Goal: Information Seeking & Learning: Learn about a topic

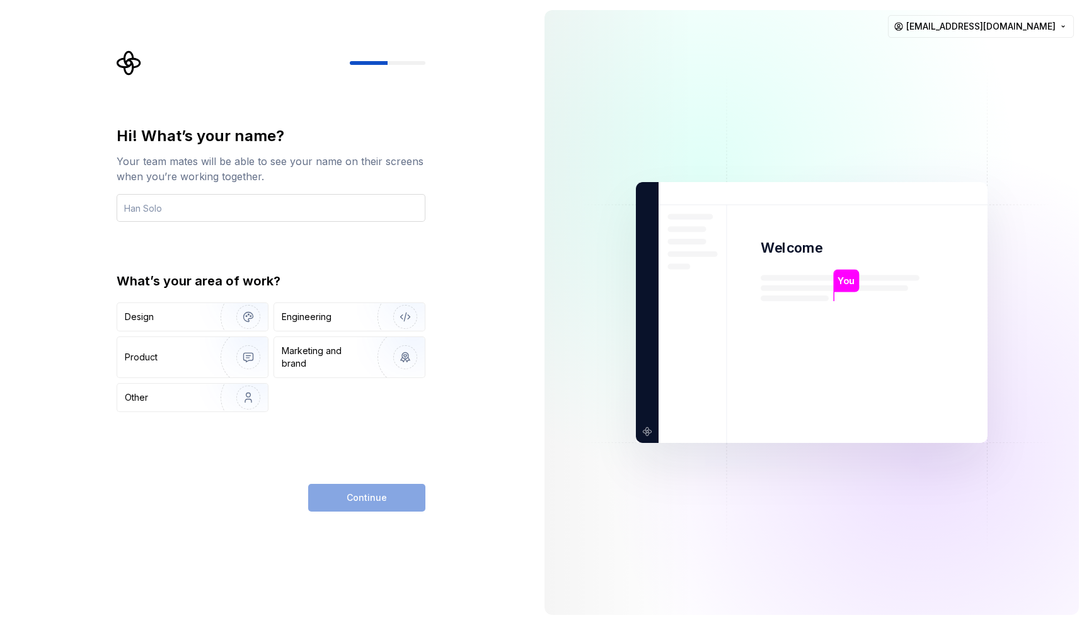
click at [287, 207] on input "text" at bounding box center [271, 208] width 309 height 28
type input "[PERSON_NAME]"
click at [361, 319] on img "button" at bounding box center [397, 317] width 81 height 84
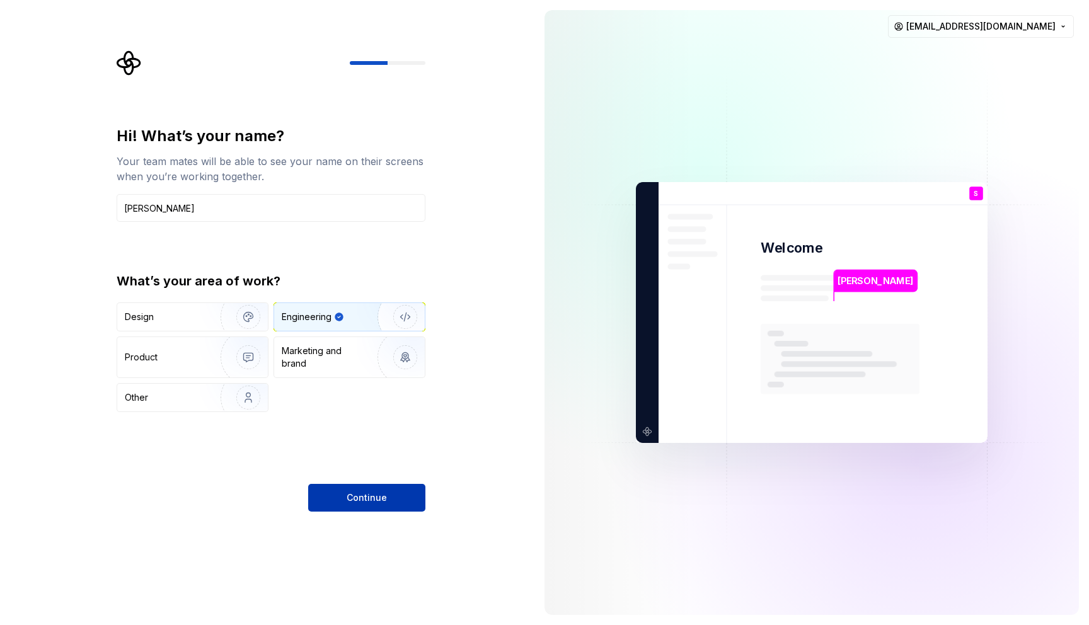
click at [378, 496] on span "Continue" at bounding box center [367, 498] width 40 height 13
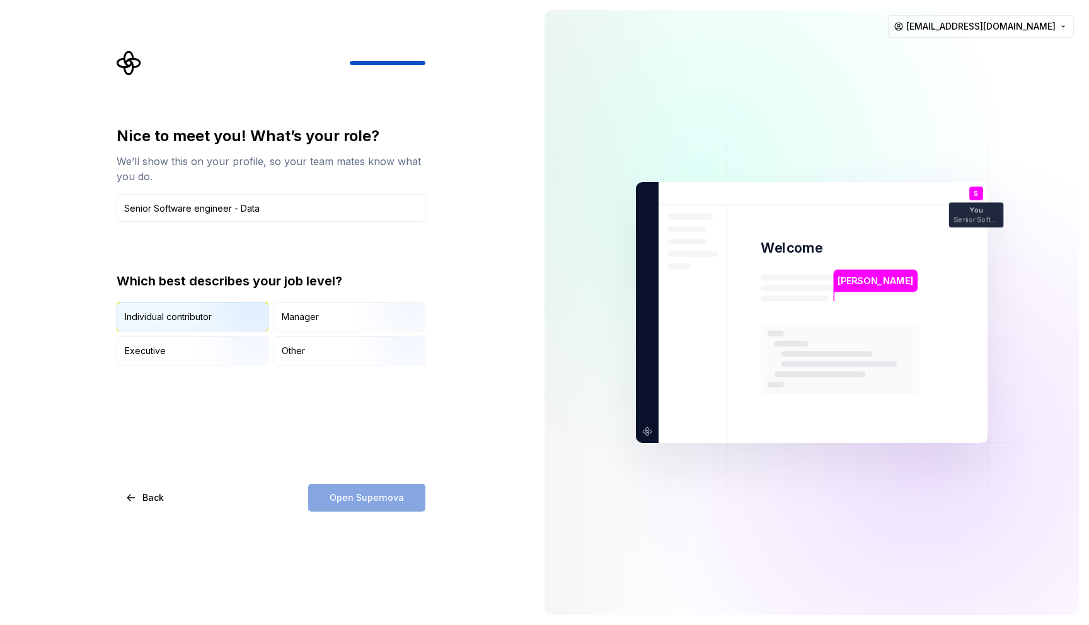
type input "Senior Software engineer - Data"
click at [229, 318] on img "button" at bounding box center [237, 333] width 81 height 84
click at [391, 497] on span "Open Supernova" at bounding box center [367, 498] width 74 height 13
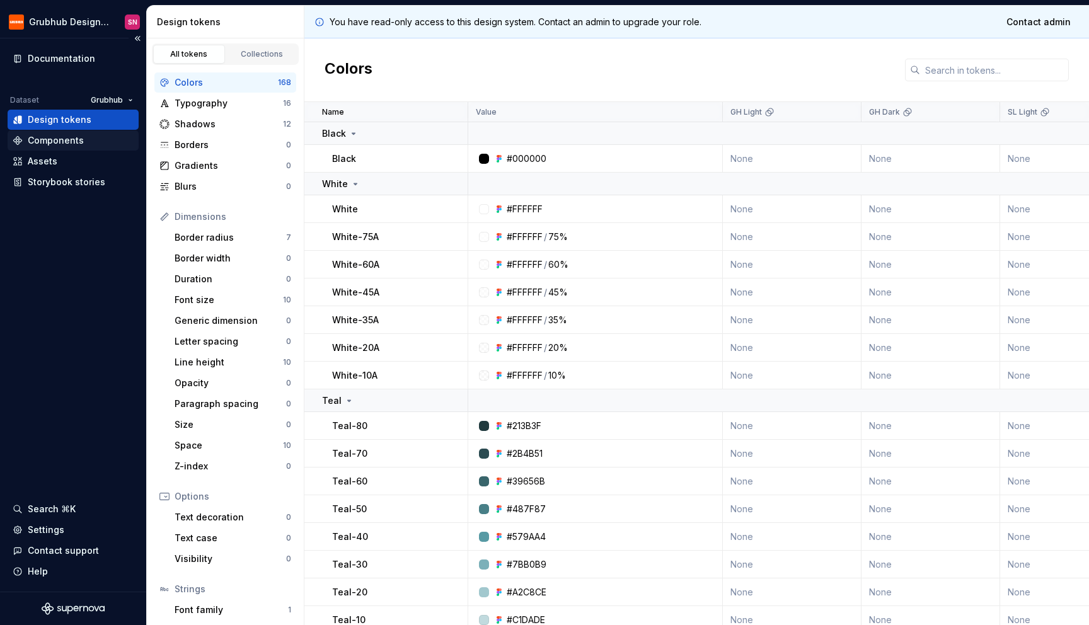
click at [67, 144] on div "Components" at bounding box center [56, 140] width 56 height 13
